Goal: Information Seeking & Learning: Learn about a topic

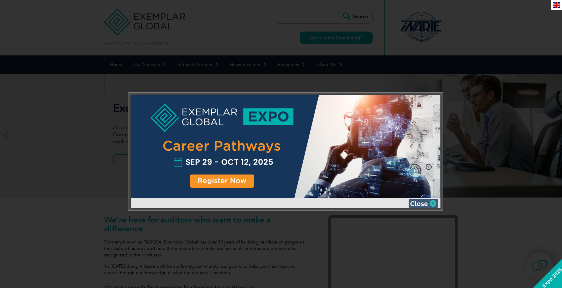
click at [432, 202] on img at bounding box center [422, 203] width 29 height 9
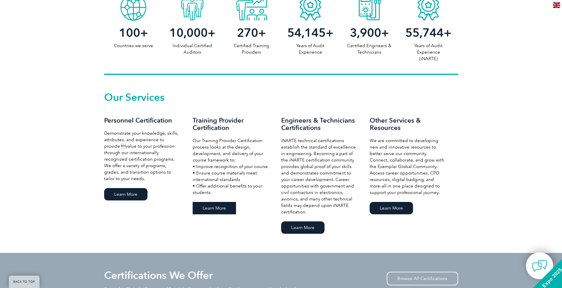
scroll to position [334, 0]
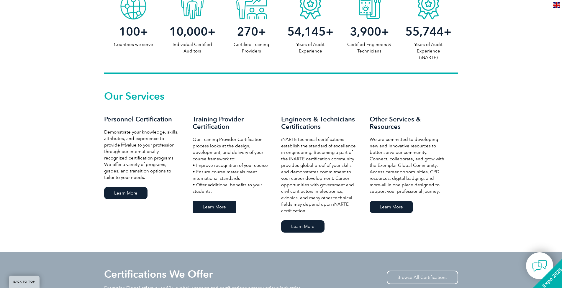
click at [213, 206] on link "Learn More" at bounding box center [214, 207] width 43 height 12
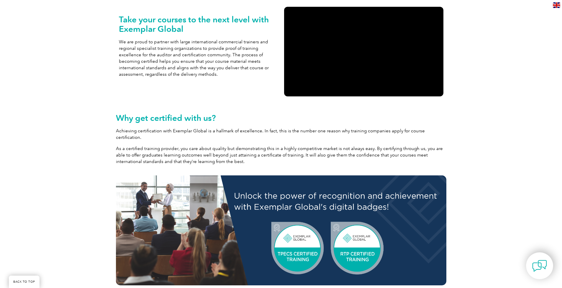
scroll to position [203, 0]
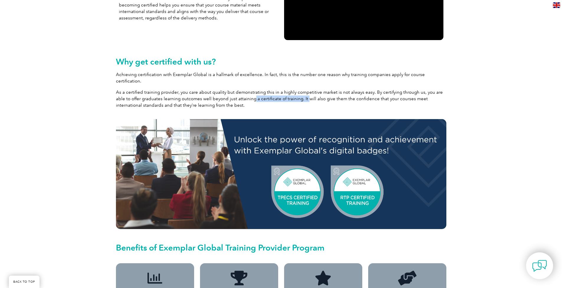
drag, startPoint x: 242, startPoint y: 93, endPoint x: 295, endPoint y: 93, distance: 53.4
click at [295, 93] on p "As a certified training provider, you care about quality but demonstrating this…" at bounding box center [281, 98] width 330 height 19
click at [220, 92] on p "As a certified training provider, you care about quality but demonstrating this…" at bounding box center [281, 98] width 330 height 19
drag, startPoint x: 202, startPoint y: 89, endPoint x: 254, endPoint y: 92, distance: 52.9
click at [254, 92] on p "As a certified training provider, you care about quality but demonstrating this…" at bounding box center [281, 98] width 330 height 19
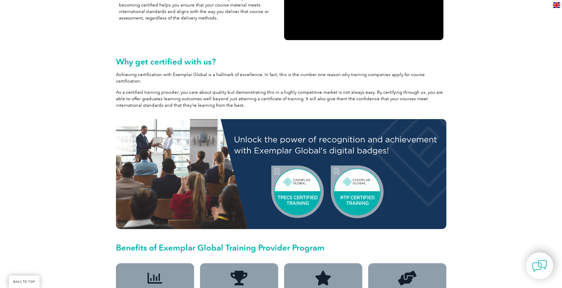
click at [339, 101] on p "As a certified training provider, you care about quality but demonstrating this…" at bounding box center [281, 98] width 330 height 19
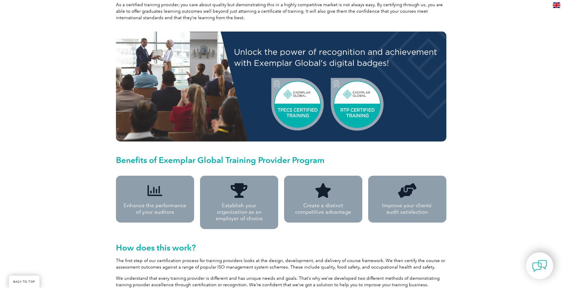
scroll to position [324, 0]
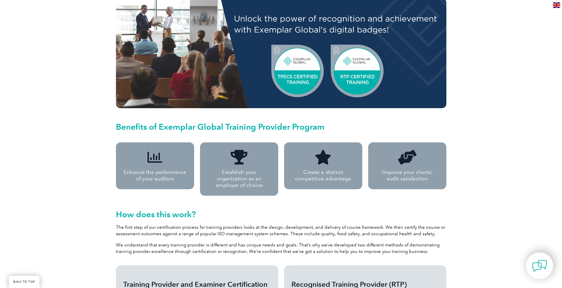
drag, startPoint x: 341, startPoint y: 69, endPoint x: 364, endPoint y: 71, distance: 23.1
click at [362, 80] on img at bounding box center [281, 53] width 330 height 110
click at [280, 66] on img at bounding box center [281, 53] width 330 height 110
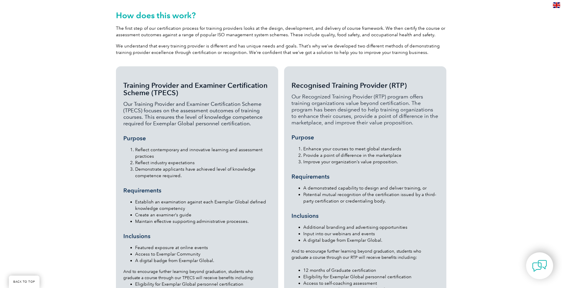
drag, startPoint x: 292, startPoint y: 72, endPoint x: 415, endPoint y: 72, distance: 123.6
click at [415, 82] on h3 "Recognised Training Provider (RTP)" at bounding box center [364, 85] width 147 height 7
click at [403, 146] on li "Enhance your courses to meet global standards" at bounding box center [371, 149] width 136 height 6
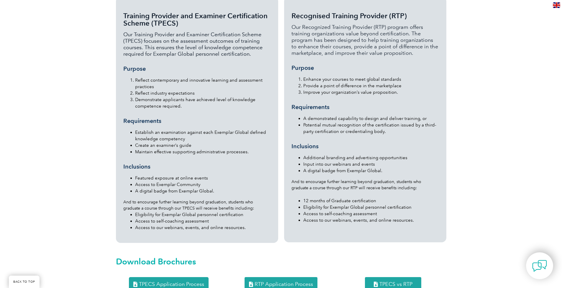
scroll to position [594, 0]
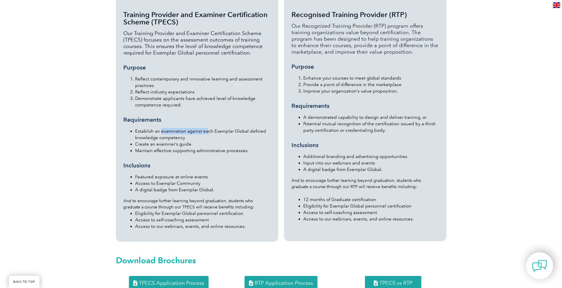
drag, startPoint x: 161, startPoint y: 119, endPoint x: 206, endPoint y: 121, distance: 45.5
click at [206, 128] on li "Establish an examination against each Exemplar Global defined knowledge compete…" at bounding box center [203, 134] width 136 height 13
click at [224, 128] on li "Establish an examination against each Exemplar Global defined knowledge compete…" at bounding box center [203, 134] width 136 height 13
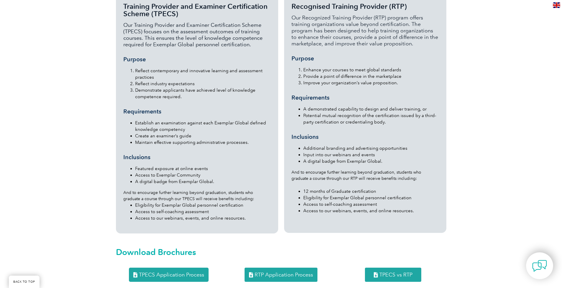
scroll to position [606, 0]
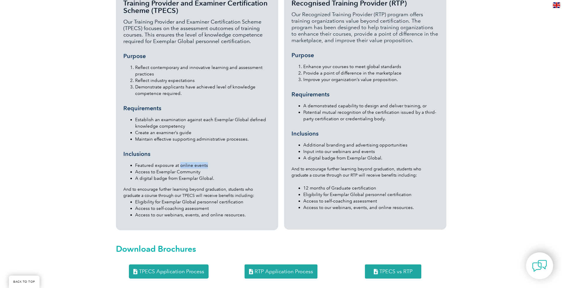
drag, startPoint x: 179, startPoint y: 152, endPoint x: 229, endPoint y: 153, distance: 49.3
click at [227, 162] on li "Featured exposure at online events" at bounding box center [203, 165] width 136 height 6
click at [244, 162] on li "Featured exposure at online events" at bounding box center [203, 165] width 136 height 6
drag, startPoint x: 156, startPoint y: 157, endPoint x: 243, endPoint y: 158, distance: 87.6
click at [226, 169] on li "Access to Exemplar Community" at bounding box center [203, 172] width 136 height 6
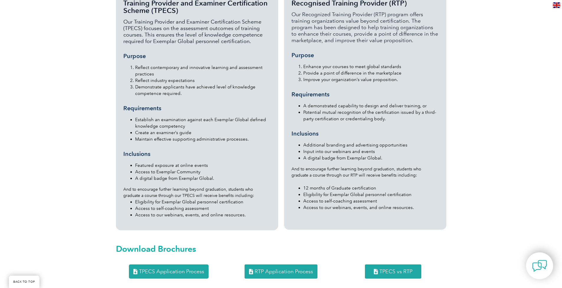
click at [247, 169] on li "Access to Exemplar Community" at bounding box center [203, 172] width 136 height 6
drag, startPoint x: 155, startPoint y: 165, endPoint x: 222, endPoint y: 166, distance: 66.9
click at [222, 175] on li "A digital badge from Exemplar Global." at bounding box center [203, 178] width 136 height 6
click at [262, 175] on li "A digital badge from Exemplar Global." at bounding box center [203, 178] width 136 height 6
click at [159, 269] on span "TPECS Application Process" at bounding box center [171, 271] width 65 height 5
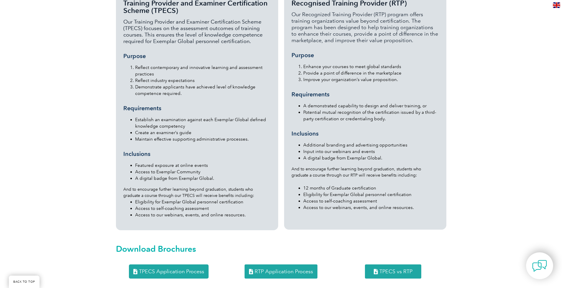
click at [384, 269] on span "TPECS vs RTP" at bounding box center [395, 271] width 33 height 5
click at [156, 269] on span "TPECS Application Process" at bounding box center [171, 271] width 65 height 5
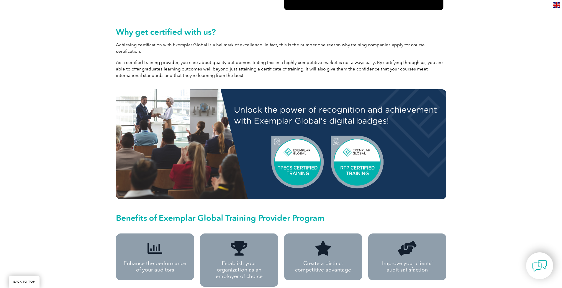
scroll to position [376, 0]
